Goal: Transaction & Acquisition: Purchase product/service

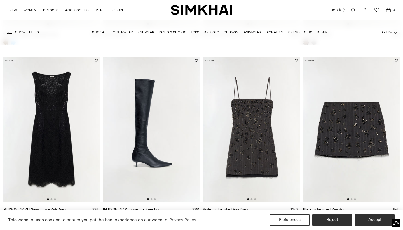
scroll to position [200, 0]
click at [51, 127] on img at bounding box center [51, 130] width 97 height 146
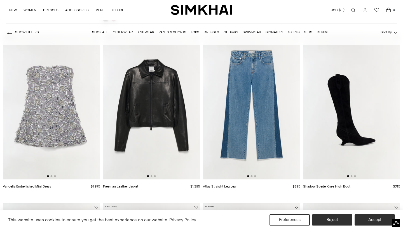
scroll to position [403, 0]
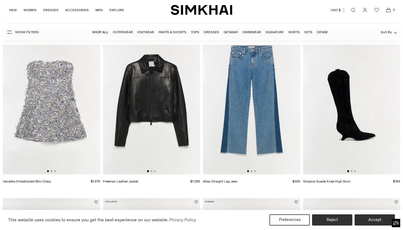
click at [151, 105] on img at bounding box center [151, 102] width 97 height 146
click at [248, 104] on img at bounding box center [251, 102] width 97 height 146
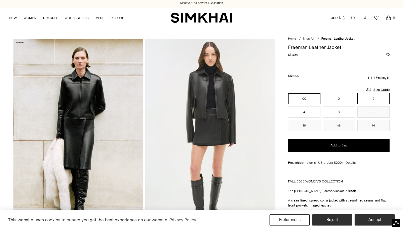
click at [372, 97] on button "2" at bounding box center [373, 98] width 32 height 11
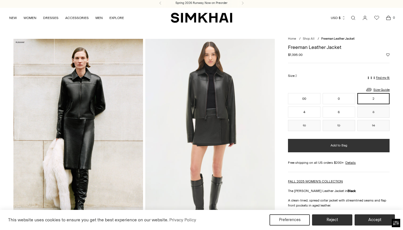
click at [329, 146] on button "Add to Bag" at bounding box center [339, 145] width 102 height 13
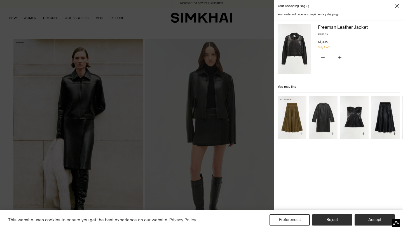
click at [0, 0] on img "Kezia Vegan Leather Midi Skirt" at bounding box center [0, 0] width 0 height 0
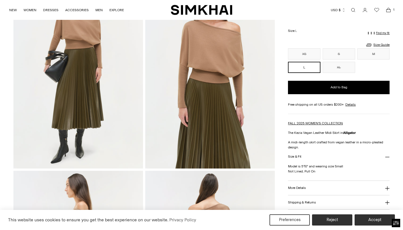
scroll to position [68, 0]
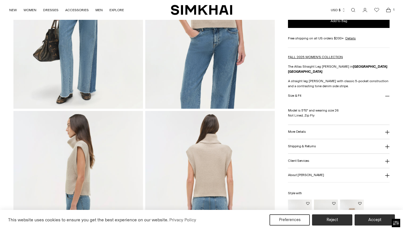
scroll to position [129, 0]
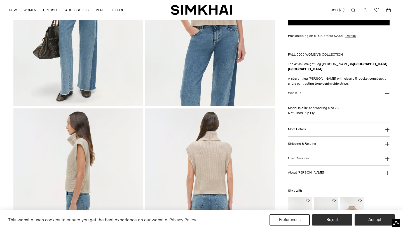
click at [291, 92] on h3 "Size & Fit" at bounding box center [294, 94] width 13 height 4
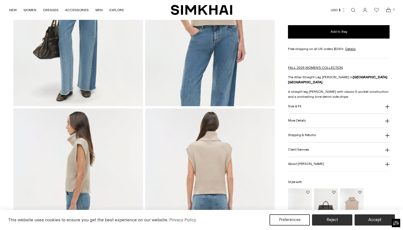
click at [294, 105] on h3 "Size & Fit" at bounding box center [294, 107] width 13 height 4
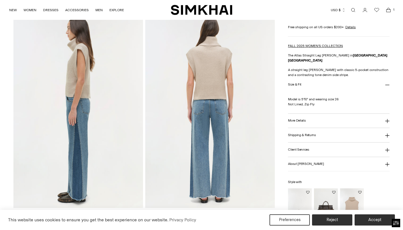
scroll to position [224, 0]
click at [294, 119] on h3 "More Details" at bounding box center [297, 121] width 18 height 4
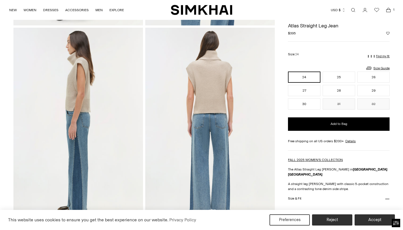
scroll to position [208, 0]
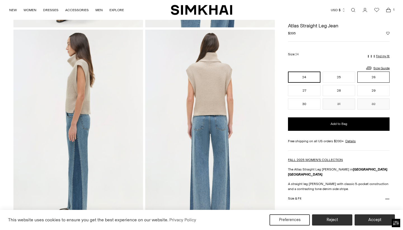
click at [369, 77] on button "26" at bounding box center [373, 77] width 32 height 11
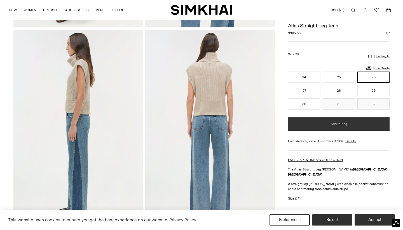
click at [322, 123] on button "Add to Bag" at bounding box center [339, 124] width 102 height 13
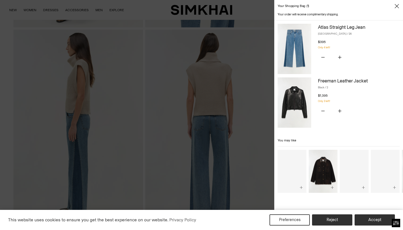
click at [251, 143] on div at bounding box center [201, 115] width 403 height 230
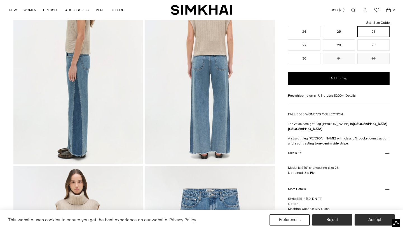
scroll to position [281, 0]
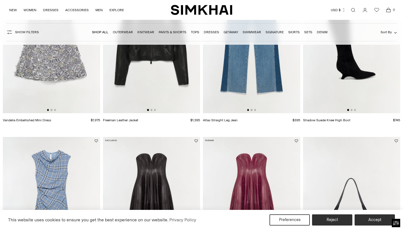
scroll to position [549, 0]
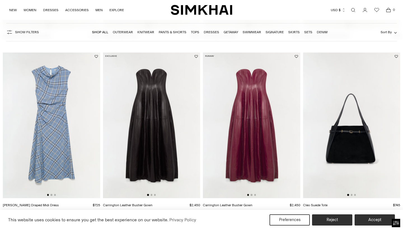
click at [60, 116] on img at bounding box center [51, 126] width 97 height 146
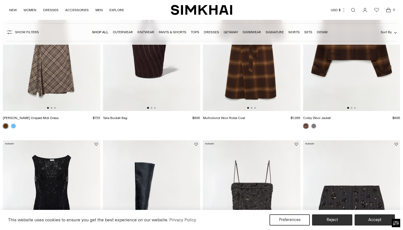
scroll to position [0, 0]
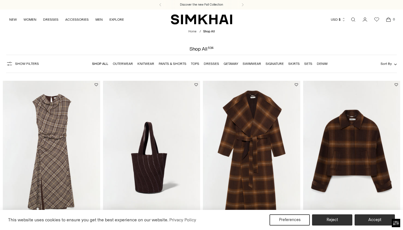
click at [64, 146] on img at bounding box center [51, 154] width 97 height 146
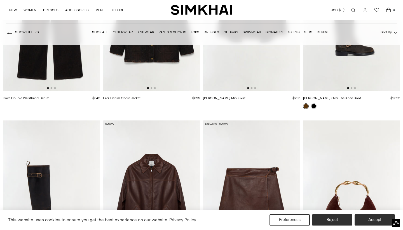
scroll to position [1086, 0]
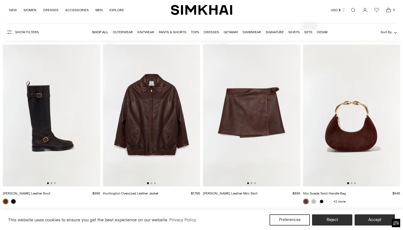
click at [155, 103] on img at bounding box center [151, 114] width 97 height 146
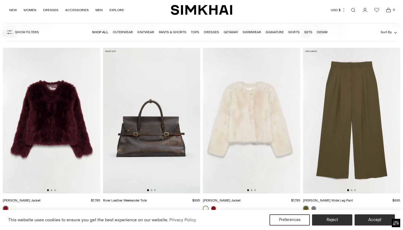
scroll to position [1257, 0]
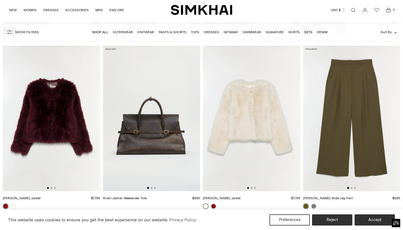
click at [63, 128] on img at bounding box center [51, 119] width 97 height 146
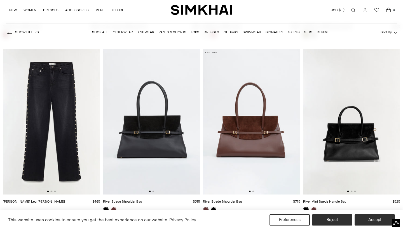
scroll to position [1431, 0]
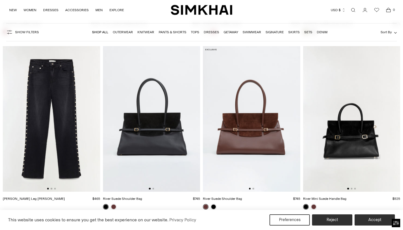
click at [52, 84] on img at bounding box center [51, 119] width 97 height 146
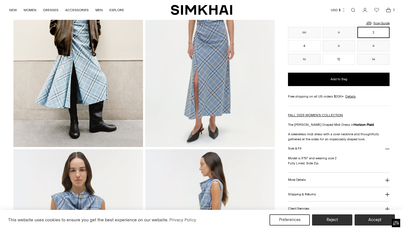
scroll to position [93, 0]
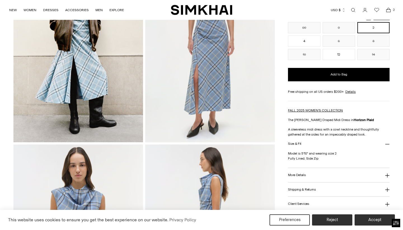
click at [292, 141] on button "Size & Fit" at bounding box center [339, 144] width 102 height 14
click at [292, 142] on h3 "Size & Fit" at bounding box center [294, 144] width 13 height 4
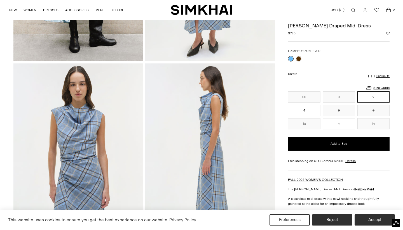
scroll to position [173, 0]
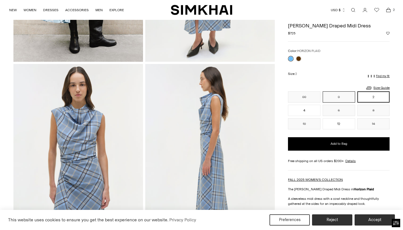
click at [332, 96] on button "0" at bounding box center [339, 97] width 32 height 11
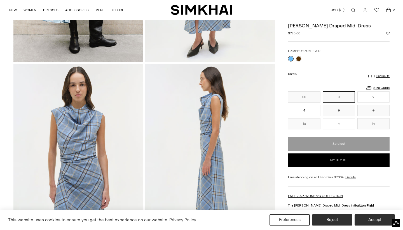
click at [298, 162] on button "Notify me" at bounding box center [339, 160] width 102 height 13
select select "**"
select select "**********"
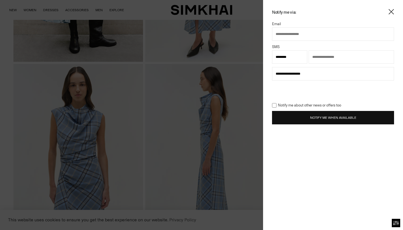
click at [256, 90] on div "**********" at bounding box center [201, 115] width 403 height 230
click at [305, 36] on input "text" at bounding box center [333, 33] width 122 height 13
type input "**********"
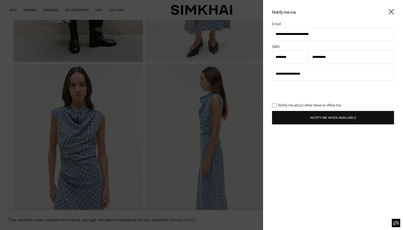
click at [312, 119] on button "Notify Me When Available" at bounding box center [333, 117] width 122 height 13
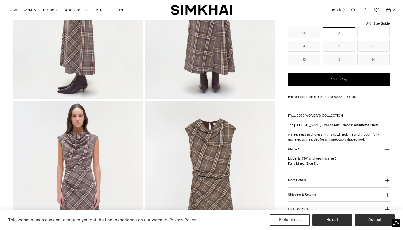
scroll to position [319, 0]
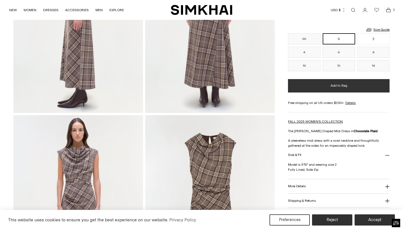
click at [293, 85] on button "Add to Bag" at bounding box center [339, 85] width 102 height 13
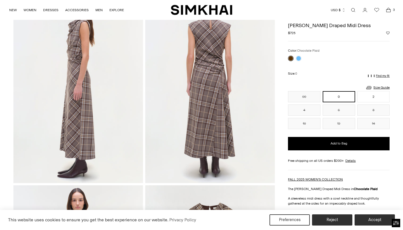
scroll to position [245, 0]
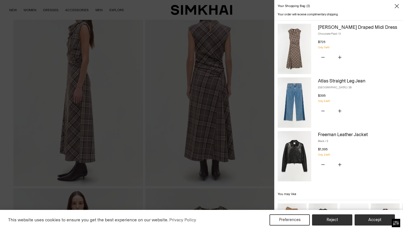
click at [238, 87] on div at bounding box center [201, 115] width 403 height 230
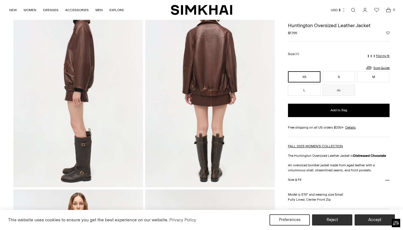
scroll to position [239, 0]
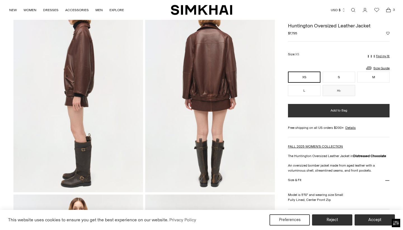
click at [295, 112] on button "Add to Bag" at bounding box center [339, 110] width 102 height 13
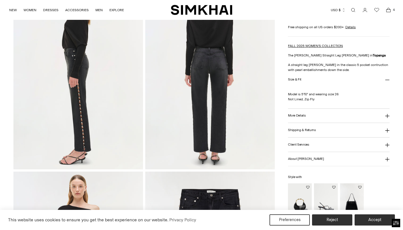
scroll to position [263, 0]
click at [299, 120] on button "More Details" at bounding box center [339, 116] width 102 height 14
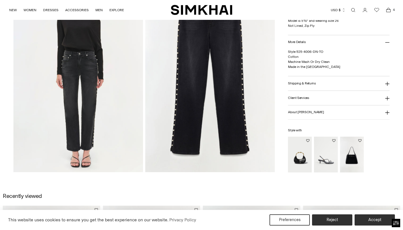
scroll to position [457, 0]
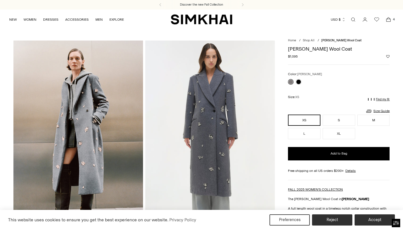
click at [217, 107] on img at bounding box center [210, 138] width 130 height 195
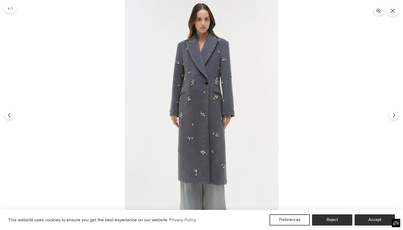
click at [214, 101] on img at bounding box center [202, 115] width 154 height 230
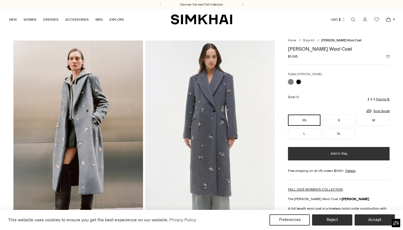
click at [295, 155] on button "Add to Bag" at bounding box center [339, 153] width 102 height 13
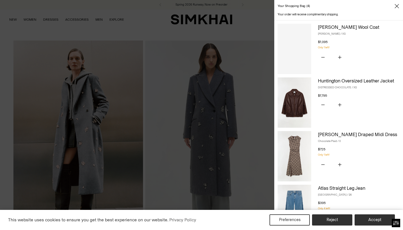
click at [232, 171] on div at bounding box center [201, 115] width 403 height 230
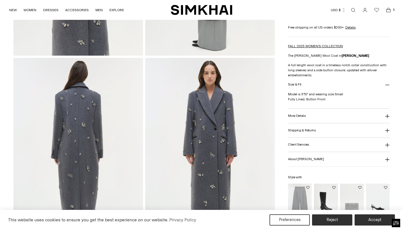
scroll to position [377, 0]
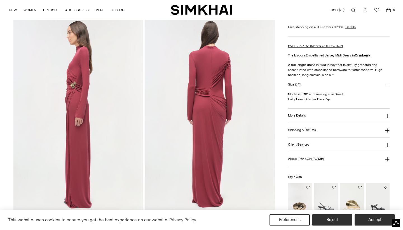
scroll to position [223, 0]
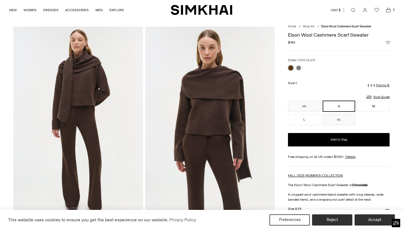
scroll to position [15, 0]
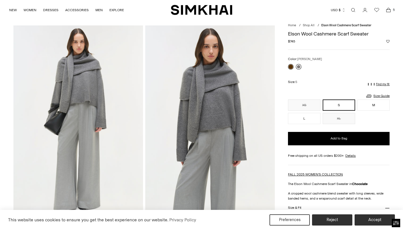
click at [297, 65] on link at bounding box center [299, 67] width 6 height 6
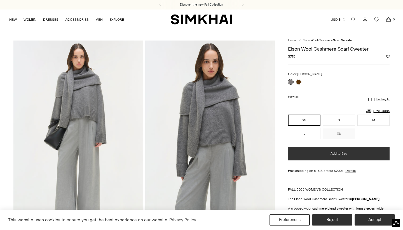
click at [295, 152] on button "Add to Bag" at bounding box center [339, 153] width 102 height 13
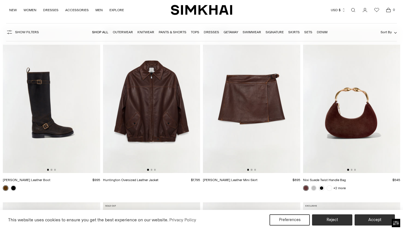
scroll to position [1106, 0]
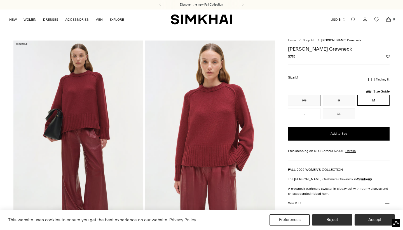
click at [306, 102] on button "XS" at bounding box center [304, 100] width 32 height 11
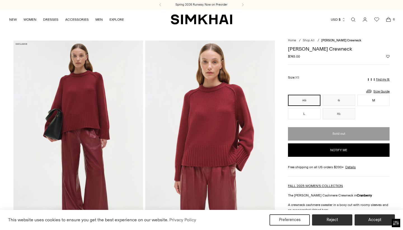
click at [306, 150] on button "Notify me" at bounding box center [339, 150] width 102 height 13
select select "**"
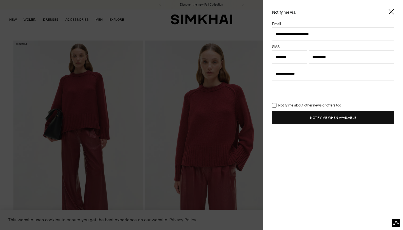
click at [308, 118] on button "Notify Me When Available" at bounding box center [333, 117] width 122 height 13
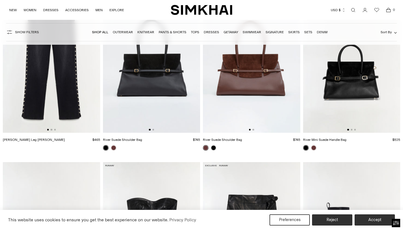
scroll to position [1533, 0]
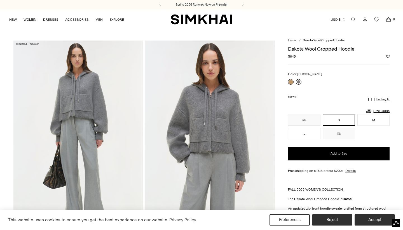
click at [299, 81] on link at bounding box center [299, 82] width 6 height 6
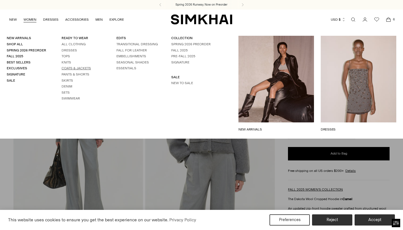
click at [69, 66] on link "Coats & Jackets" at bounding box center [76, 68] width 29 height 4
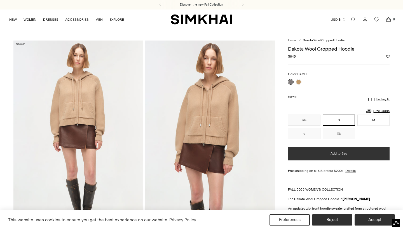
click at [299, 157] on button "Add to Bag" at bounding box center [339, 153] width 102 height 13
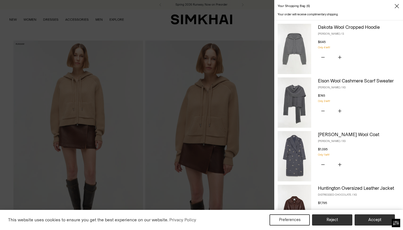
click at [197, 137] on div at bounding box center [201, 115] width 403 height 230
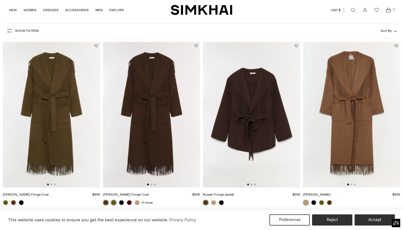
scroll to position [37, 0]
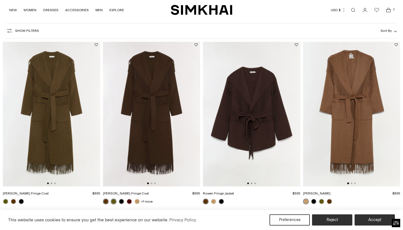
click at [146, 89] on img at bounding box center [151, 114] width 97 height 146
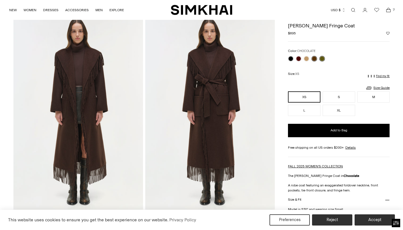
scroll to position [420, 0]
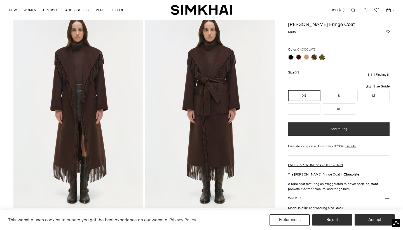
click at [294, 132] on button "Add to Bag" at bounding box center [339, 129] width 102 height 13
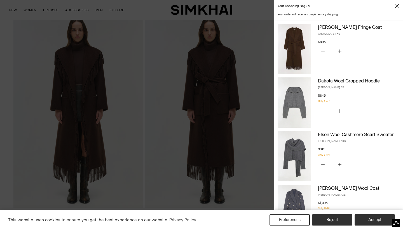
click at [68, 54] on div at bounding box center [201, 115] width 403 height 230
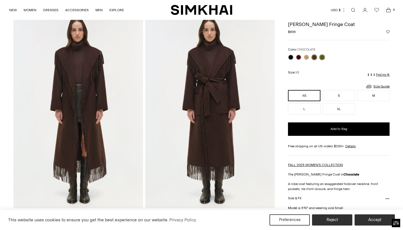
click at [322, 57] on link at bounding box center [322, 58] width 6 height 6
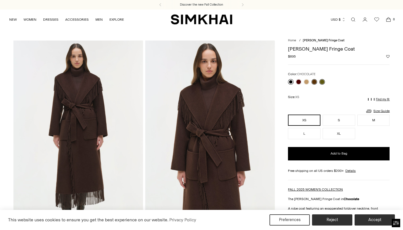
click at [291, 80] on link at bounding box center [291, 82] width 6 height 6
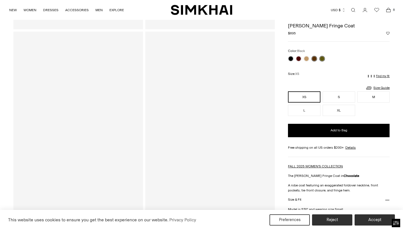
scroll to position [195, 0]
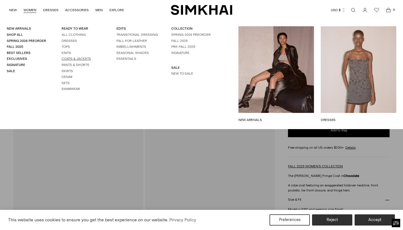
click at [65, 58] on link "Coats & Jackets" at bounding box center [76, 59] width 29 height 4
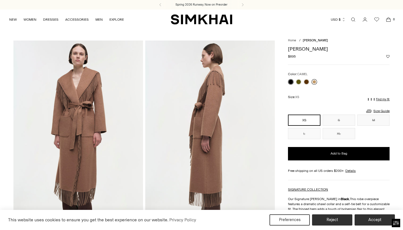
click at [314, 81] on link at bounding box center [315, 82] width 6 height 6
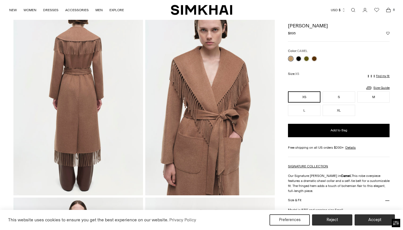
scroll to position [236, 0]
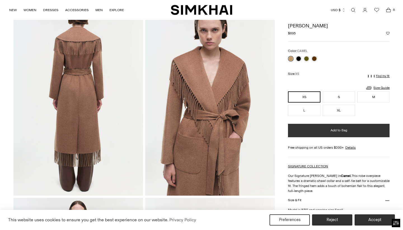
click at [319, 128] on button "Add to Bag" at bounding box center [339, 130] width 102 height 13
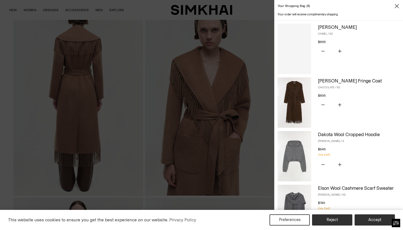
click at [221, 128] on div at bounding box center [201, 115] width 403 height 230
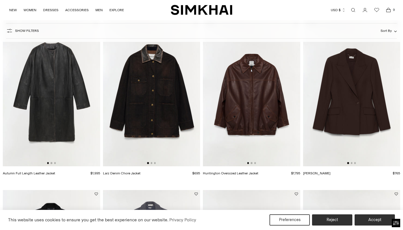
scroll to position [401, 0]
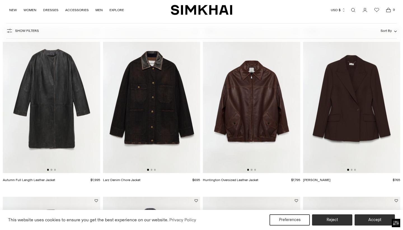
click at [56, 94] on img at bounding box center [51, 100] width 97 height 146
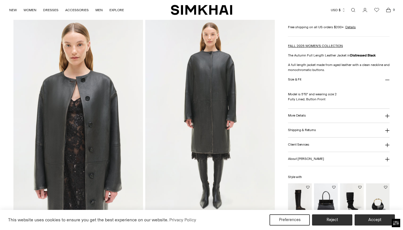
scroll to position [221, 0]
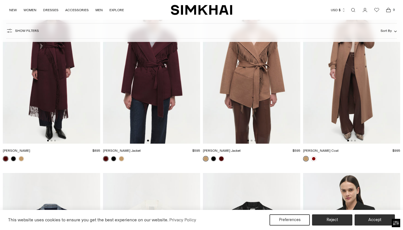
scroll to position [951, 0]
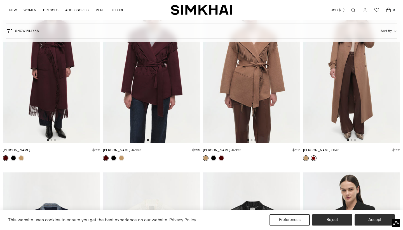
click at [314, 158] on link at bounding box center [314, 159] width 6 height 6
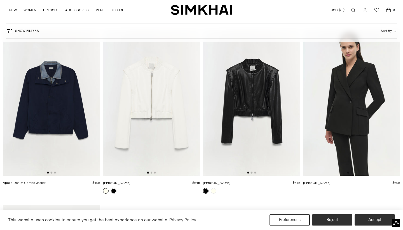
scroll to position [1112, 0]
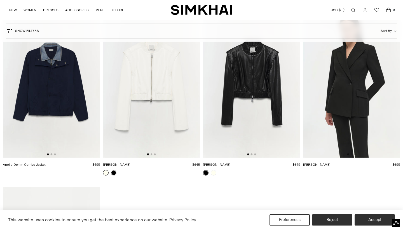
click at [247, 93] on img at bounding box center [251, 85] width 97 height 146
click at [346, 93] on img at bounding box center [351, 85] width 97 height 146
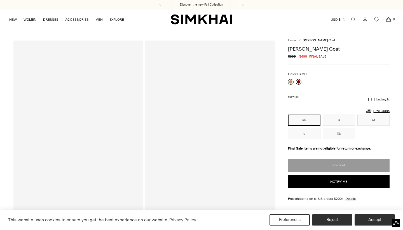
click at [292, 81] on link at bounding box center [291, 82] width 6 height 6
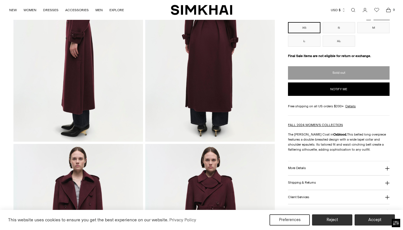
scroll to position [291, 0]
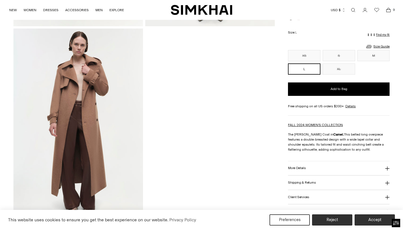
scroll to position [799, 0]
click at [295, 167] on h3 "More Details" at bounding box center [297, 169] width 18 height 4
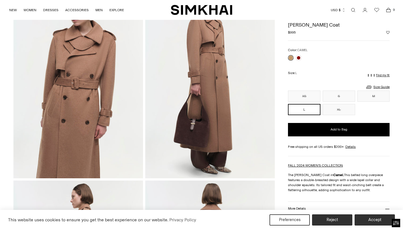
scroll to position [57, 0]
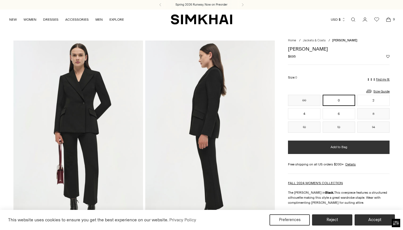
click at [316, 148] on button "Add to Bag" at bounding box center [339, 147] width 102 height 13
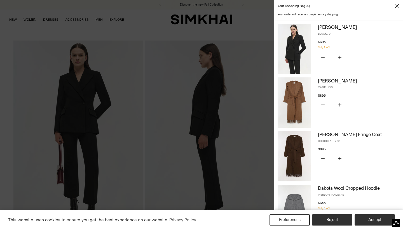
click at [257, 150] on div at bounding box center [201, 115] width 403 height 230
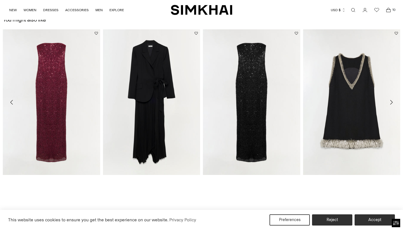
scroll to position [1009, 0]
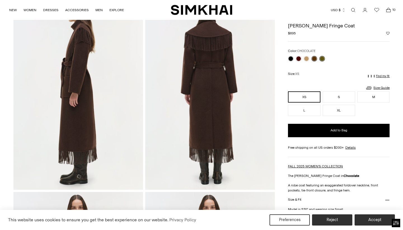
scroll to position [237, 0]
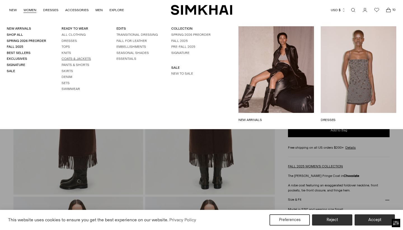
click at [65, 57] on link "Coats & Jackets" at bounding box center [76, 59] width 29 height 4
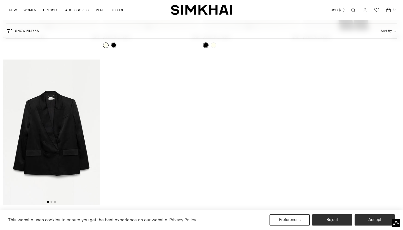
scroll to position [1241, 0]
click at [64, 118] on img at bounding box center [51, 132] width 97 height 146
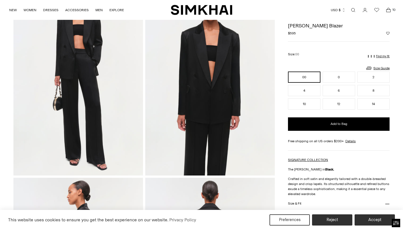
scroll to position [53, 0]
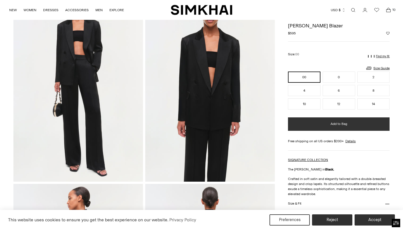
click at [298, 125] on button "Add to Bag" at bounding box center [339, 124] width 102 height 13
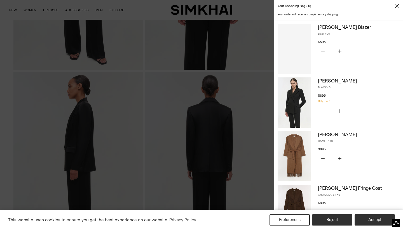
scroll to position [205, 0]
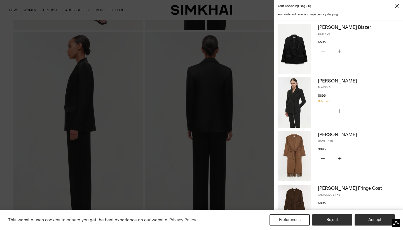
click at [233, 147] on div at bounding box center [201, 115] width 403 height 230
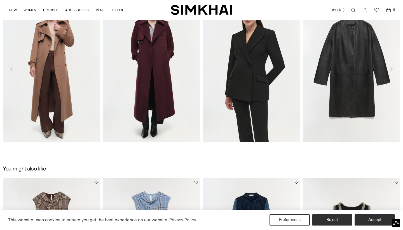
scroll to position [863, 0]
click at [230, 147] on link "[PERSON_NAME]" at bounding box center [216, 149] width 27 height 4
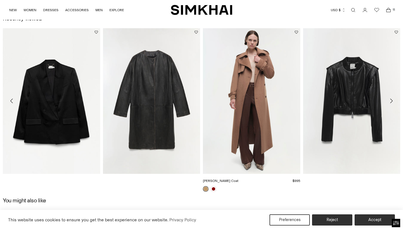
scroll to position [825, 0]
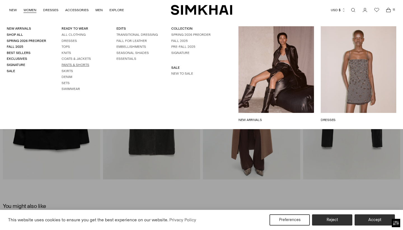
click at [68, 63] on link "Pants & Shorts" at bounding box center [76, 65] width 28 height 4
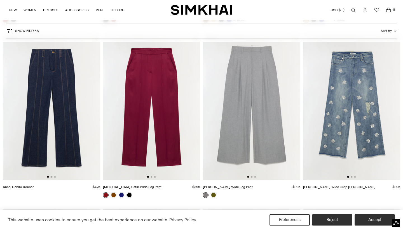
scroll to position [219, 0]
click at [65, 101] on img at bounding box center [51, 107] width 97 height 146
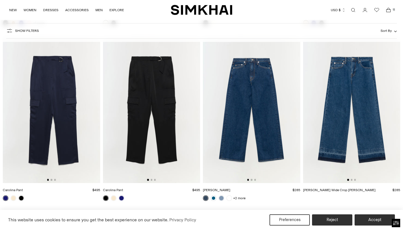
scroll to position [1786, 0]
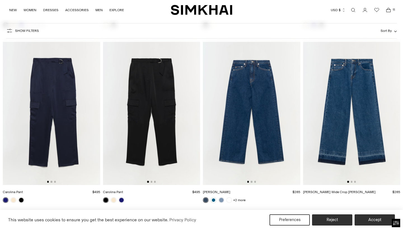
click at [354, 129] on img at bounding box center [351, 112] width 97 height 146
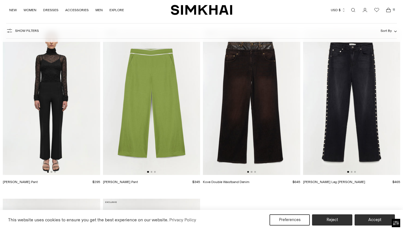
scroll to position [2142, 0]
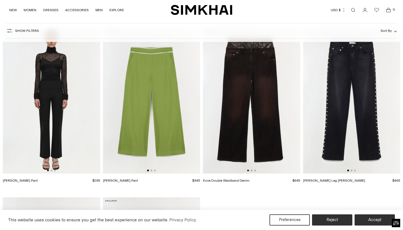
click at [67, 133] on img at bounding box center [51, 101] width 97 height 146
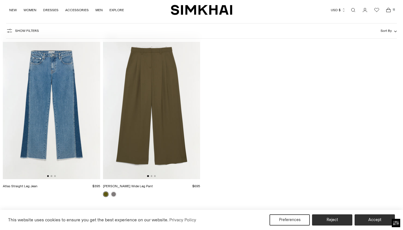
scroll to position [2309, 0]
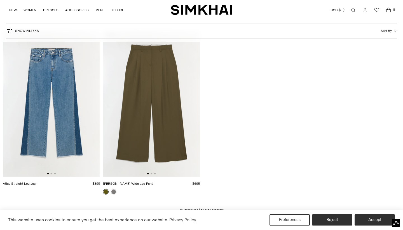
click at [67, 117] on img at bounding box center [51, 104] width 97 height 146
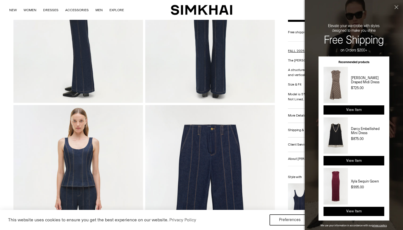
scroll to position [333, 0]
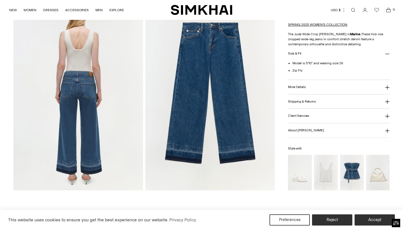
scroll to position [440, 0]
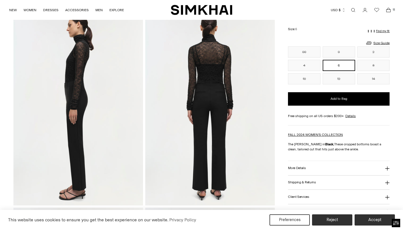
scroll to position [227, 0]
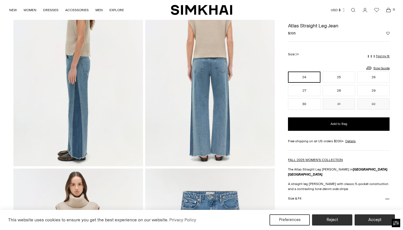
scroll to position [265, 0]
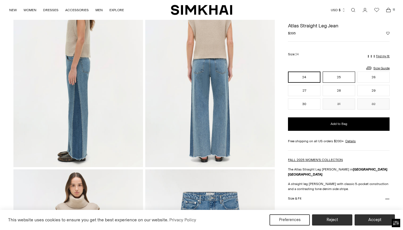
click at [339, 77] on button "25" at bounding box center [339, 77] width 32 height 11
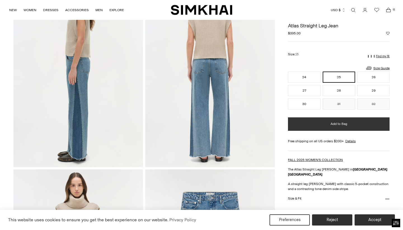
click at [327, 125] on button "Add to Bag" at bounding box center [339, 124] width 102 height 13
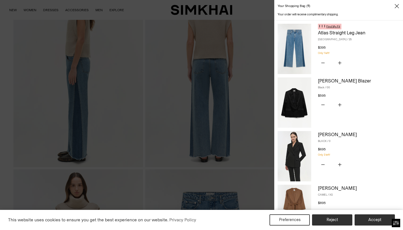
click at [334, 27] on link "Find My Fit" at bounding box center [333, 26] width 14 height 3
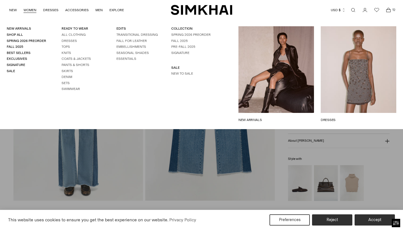
scroll to position [427, 0]
click at [19, 47] on link "Fall 2025" at bounding box center [15, 47] width 17 height 4
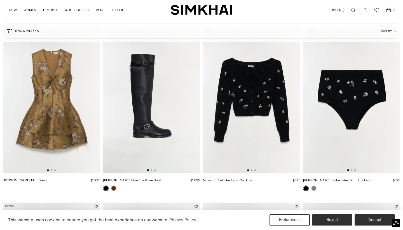
scroll to position [239, 0]
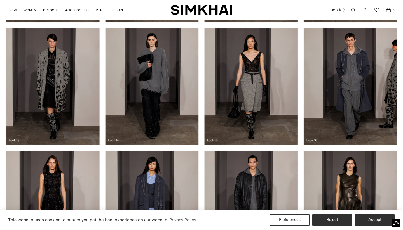
scroll to position [594, 0]
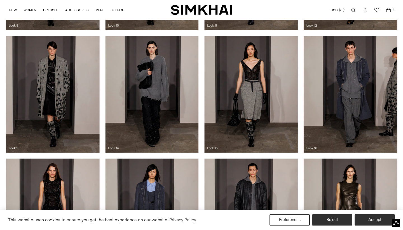
click at [56, 88] on div at bounding box center [201, 94] width 403 height 123
click at [64, 88] on div at bounding box center [201, 94] width 403 height 123
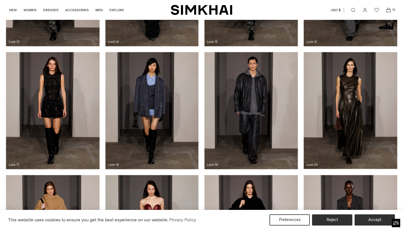
scroll to position [700, 0]
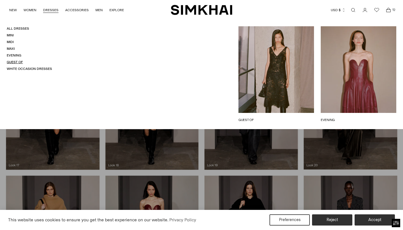
click at [21, 60] on link "Guest Of" at bounding box center [15, 62] width 16 height 4
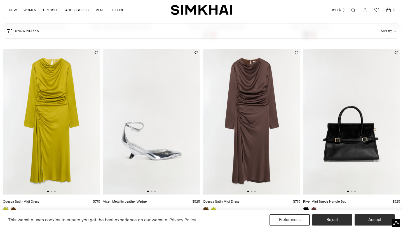
scroll to position [205, 0]
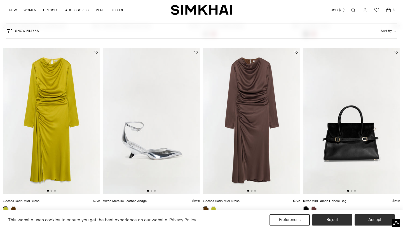
click at [240, 103] on img at bounding box center [251, 121] width 97 height 146
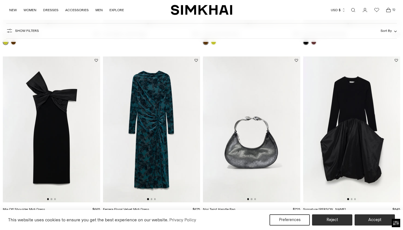
scroll to position [376, 0]
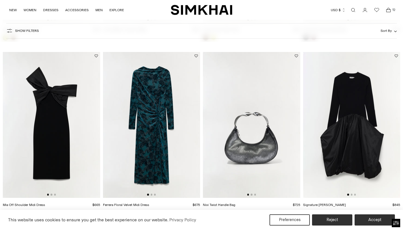
click at [151, 104] on img at bounding box center [151, 125] width 97 height 146
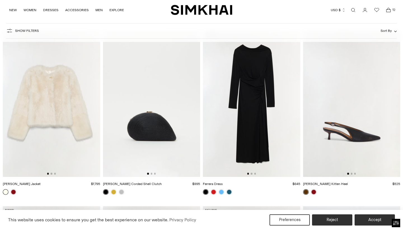
scroll to position [1097, 0]
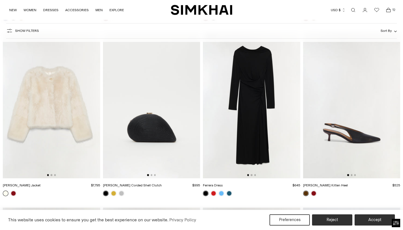
click at [249, 105] on img at bounding box center [251, 105] width 97 height 146
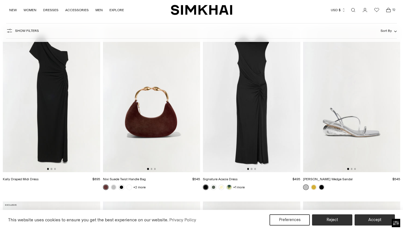
scroll to position [1795, 0]
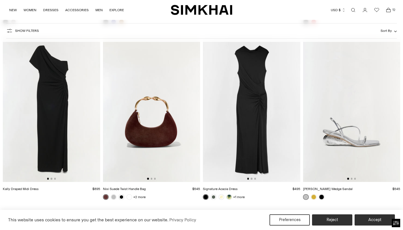
click at [237, 106] on img at bounding box center [251, 109] width 97 height 146
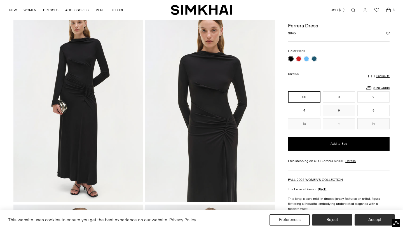
scroll to position [31, 0]
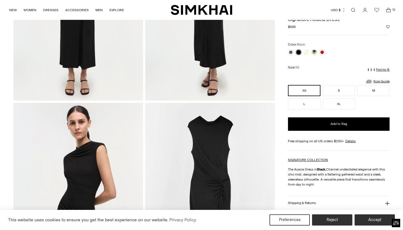
scroll to position [329, 0]
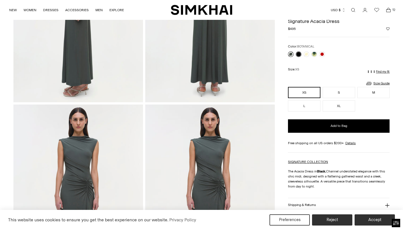
click at [292, 52] on link at bounding box center [291, 55] width 6 height 6
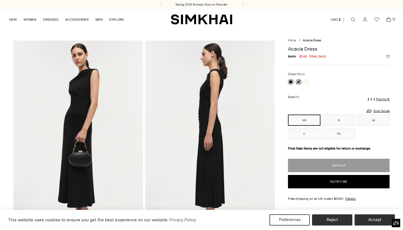
click at [291, 81] on link at bounding box center [291, 82] width 6 height 6
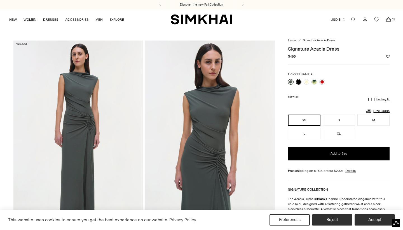
click at [290, 81] on link at bounding box center [291, 82] width 6 height 6
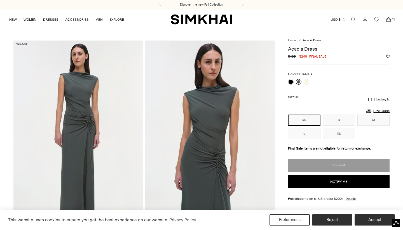
click at [389, 20] on icon "Open cart modal" at bounding box center [389, 20] width 8 height 6
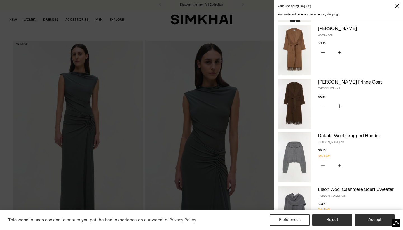
scroll to position [155, 0]
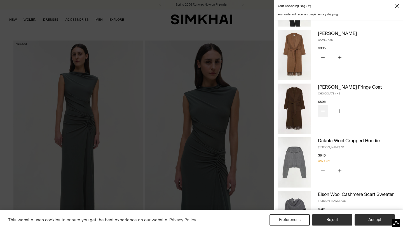
click at [324, 110] on icon "Subtract product quantity" at bounding box center [322, 110] width 3 height 3
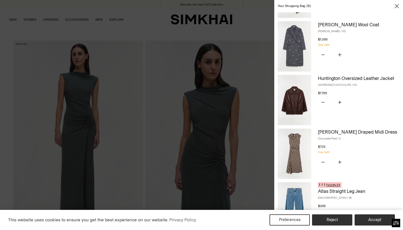
scroll to position [327, 0]
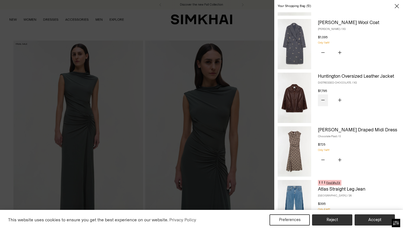
click at [324, 100] on icon "Subtract product quantity" at bounding box center [322, 100] width 3 height 0
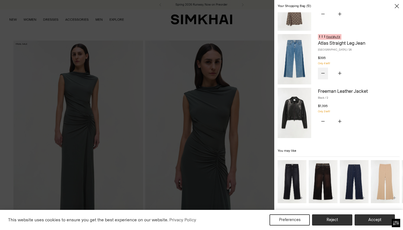
scroll to position [420, 0]
click at [323, 120] on icon "Subtract product quantity" at bounding box center [322, 121] width 3 height 3
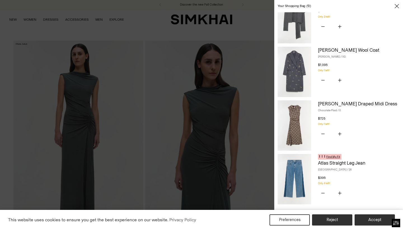
scroll to position [314, 0]
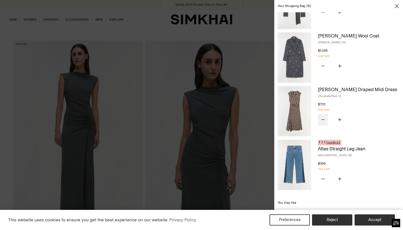
click at [324, 118] on icon "Subtract product quantity" at bounding box center [322, 119] width 3 height 3
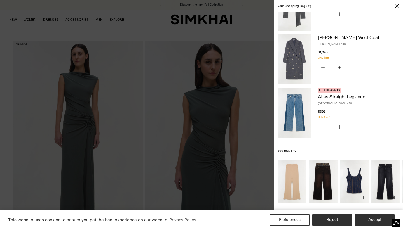
scroll to position [312, 0]
click at [0, 0] on img "Kenna Trouser" at bounding box center [0, 0] width 0 height 0
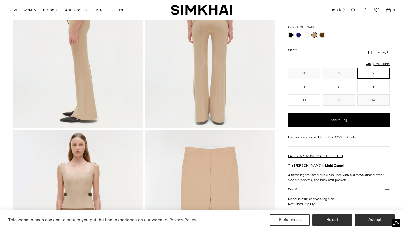
scroll to position [303, 0]
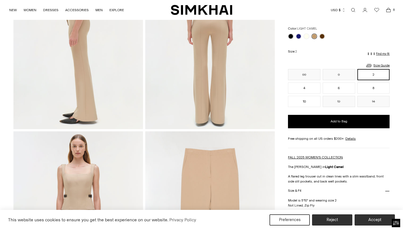
click at [389, 10] on icon "Open cart modal" at bounding box center [389, 10] width 8 height 6
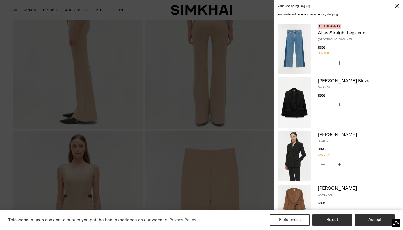
scroll to position [0, 0]
